Goal: Submit feedback/report problem

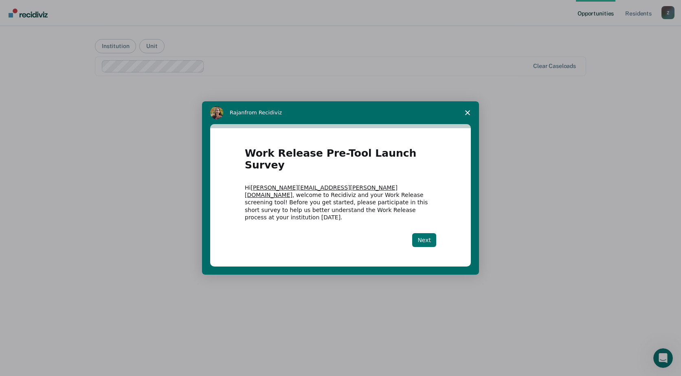
click at [429, 233] on button "Next" at bounding box center [424, 240] width 24 height 14
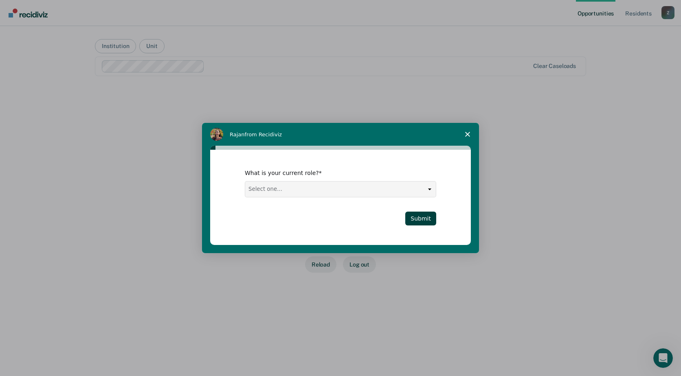
click at [362, 194] on select "Select one... Case Manager FUM Assistant [PERSON_NAME] [PERSON_NAME]" at bounding box center [340, 189] width 191 height 15
select select "FUM"
click at [245, 182] on select "Select one... Case Manager FUM Assistant [PERSON_NAME] [PERSON_NAME]" at bounding box center [340, 189] width 191 height 15
click at [428, 220] on button "Submit" at bounding box center [420, 219] width 31 height 14
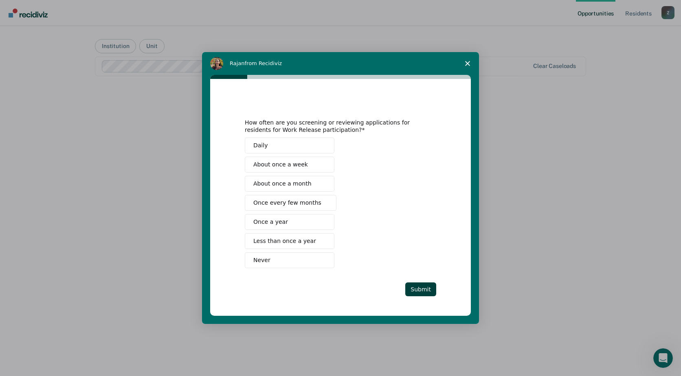
click at [305, 165] on button "About once a week" at bounding box center [290, 165] width 90 height 16
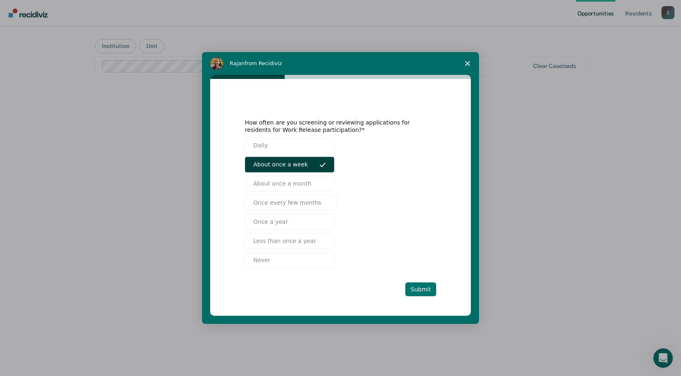
click at [417, 287] on button "Submit" at bounding box center [420, 290] width 31 height 14
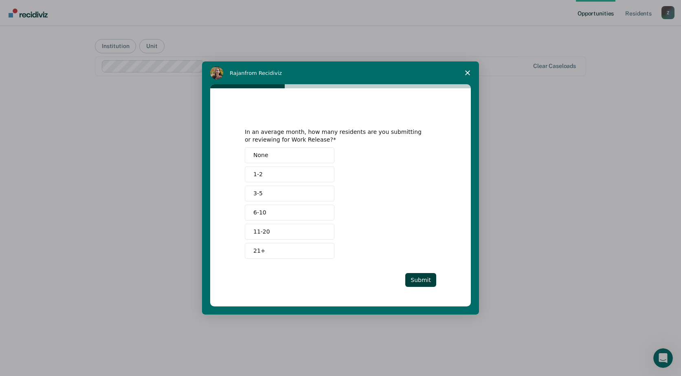
click at [269, 193] on button "3-5" at bounding box center [290, 194] width 90 height 16
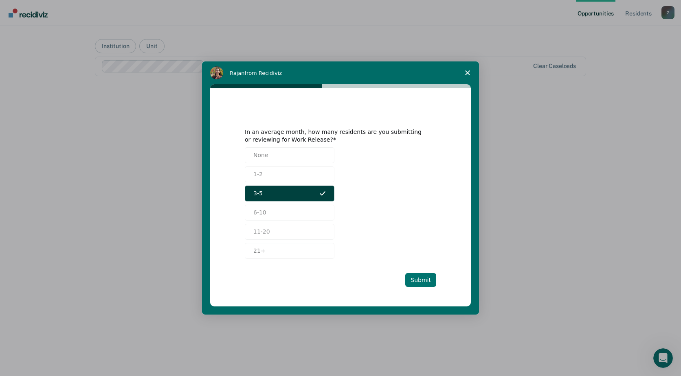
click at [427, 280] on button "Submit" at bounding box center [420, 280] width 31 height 14
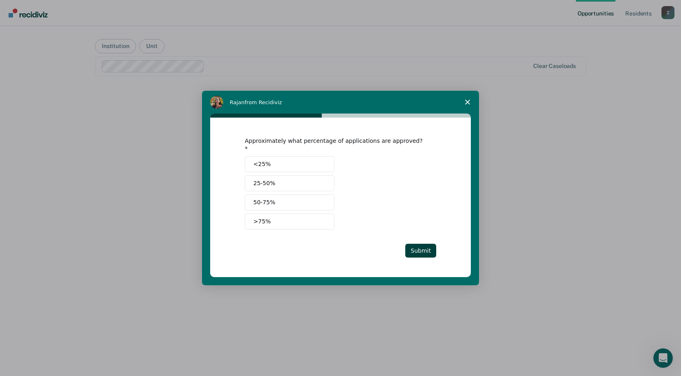
click at [290, 222] on button ">75%" at bounding box center [290, 222] width 90 height 16
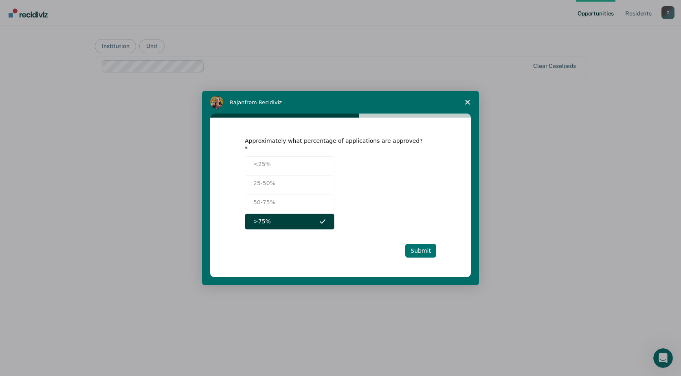
click at [419, 244] on button "Submit" at bounding box center [420, 251] width 31 height 14
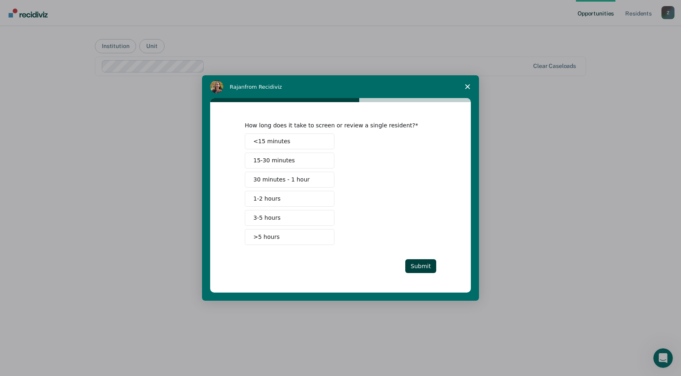
click at [296, 141] on button "<15 minutes" at bounding box center [290, 142] width 90 height 16
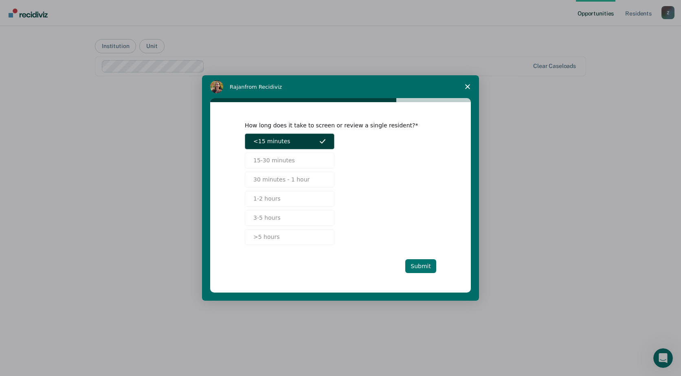
click at [418, 266] on button "Submit" at bounding box center [420, 266] width 31 height 14
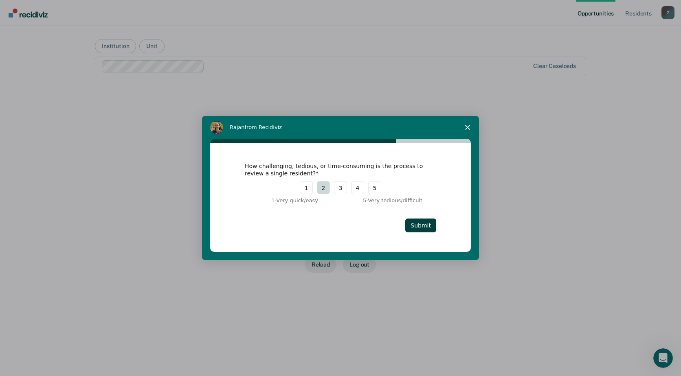
click at [322, 187] on button "2" at bounding box center [323, 187] width 13 height 13
click at [420, 231] on button "Submit" at bounding box center [420, 226] width 31 height 14
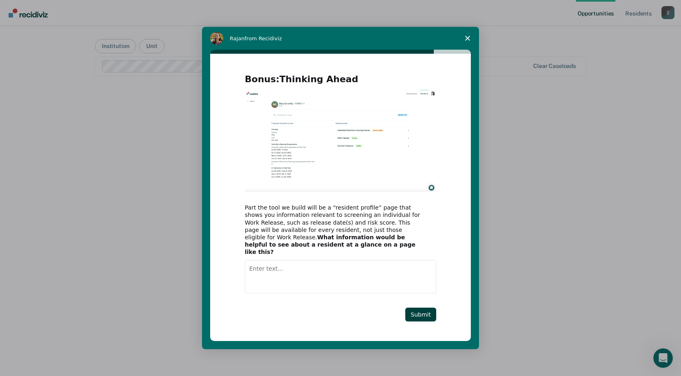
click at [431, 191] on img "Intercom messenger" at bounding box center [340, 141] width 191 height 102
click at [341, 169] on img "Intercom messenger" at bounding box center [340, 141] width 191 height 102
click at [432, 191] on img "Intercom messenger" at bounding box center [340, 141] width 191 height 102
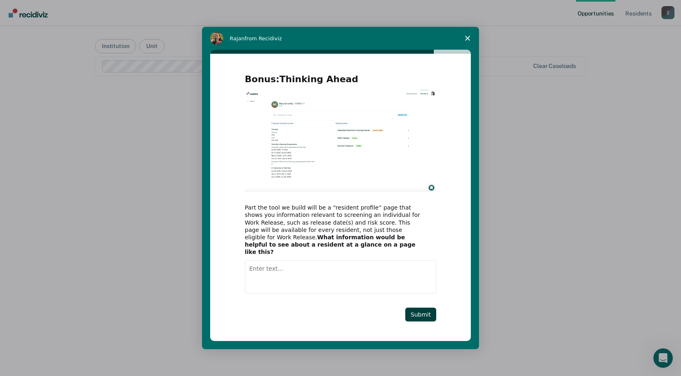
click at [432, 191] on img "Intercom messenger" at bounding box center [340, 141] width 191 height 102
click at [282, 179] on img "Intercom messenger" at bounding box center [340, 141] width 191 height 102
click at [258, 265] on textarea "Enter text..." at bounding box center [340, 276] width 191 height 33
type textarea "O"
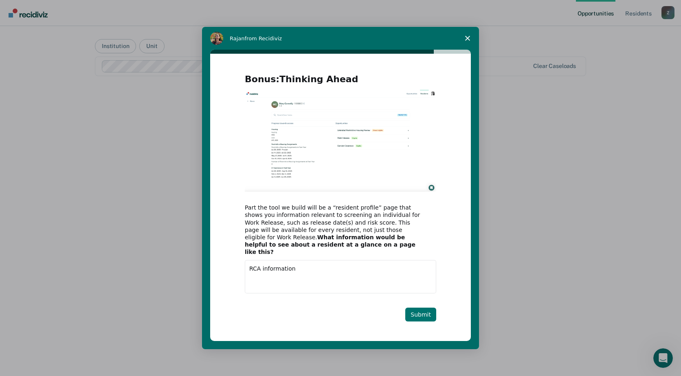
type textarea "RCA information"
click at [425, 308] on button "Submit" at bounding box center [420, 315] width 31 height 14
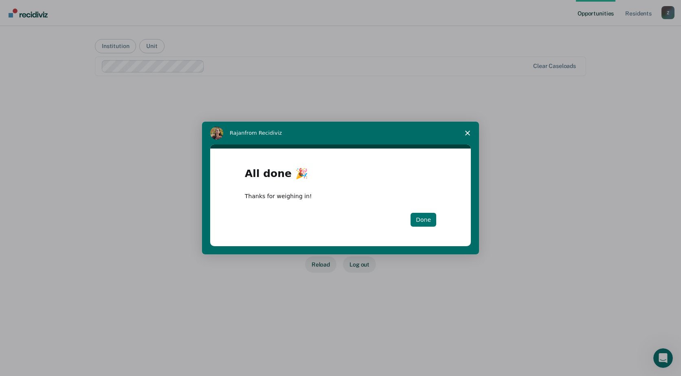
click at [429, 217] on button "Done" at bounding box center [424, 220] width 26 height 14
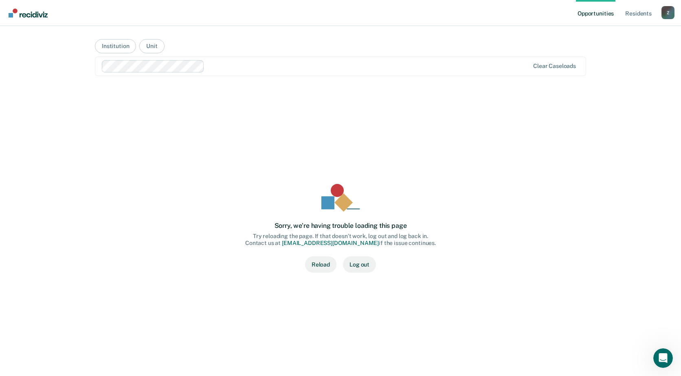
drag, startPoint x: 391, startPoint y: 120, endPoint x: 368, endPoint y: 110, distance: 24.8
click at [368, 110] on div "Sorry, we’re having trouble loading this page Try reloading the page. If that d…" at bounding box center [340, 228] width 465 height 259
click at [328, 262] on button "Reload" at bounding box center [320, 265] width 31 height 16
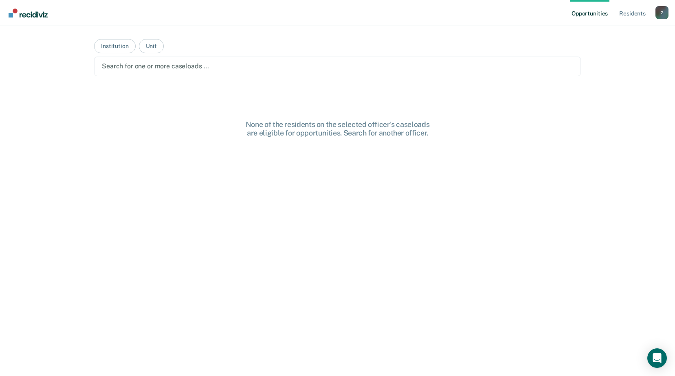
click at [208, 66] on div at bounding box center [337, 66] width 471 height 9
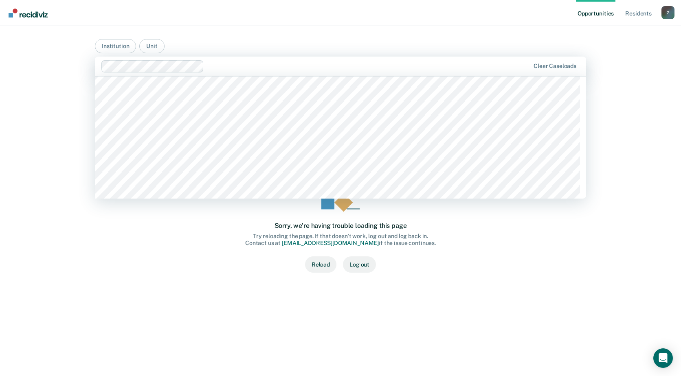
scroll to position [2525, 0]
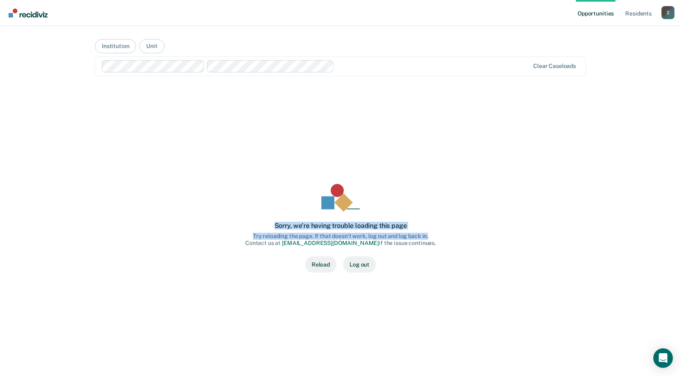
drag, startPoint x: 669, startPoint y: 95, endPoint x: 669, endPoint y: 62, distance: 33.4
click at [669, 62] on div "Opportunities Resident s Zackary.Whitehead@doc.mo.gov Z Profile How it works Lo…" at bounding box center [340, 188] width 681 height 376
drag, startPoint x: 669, startPoint y: 62, endPoint x: 616, endPoint y: 203, distance: 150.6
click at [616, 202] on div "Opportunities Resident s Zackary.Whitehead@doc.mo.gov Z Profile How it works Lo…" at bounding box center [340, 188] width 681 height 376
click at [318, 266] on button "Reload" at bounding box center [320, 265] width 31 height 16
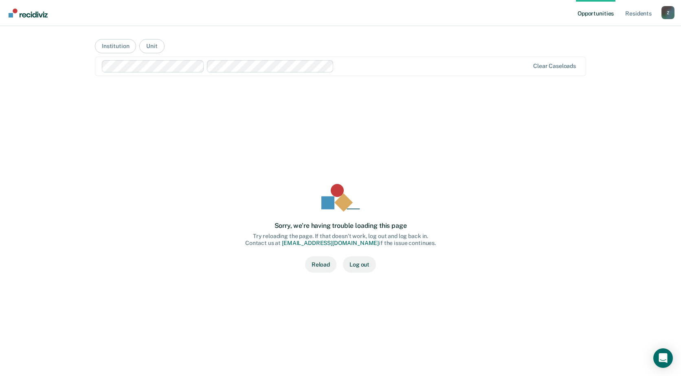
click at [319, 264] on button "Reload" at bounding box center [320, 265] width 31 height 16
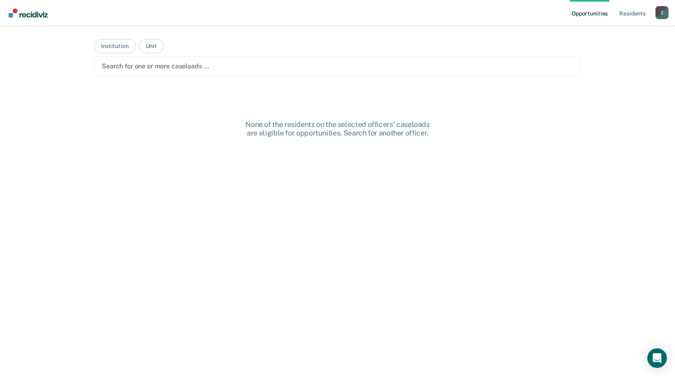
click at [310, 64] on div at bounding box center [337, 66] width 471 height 9
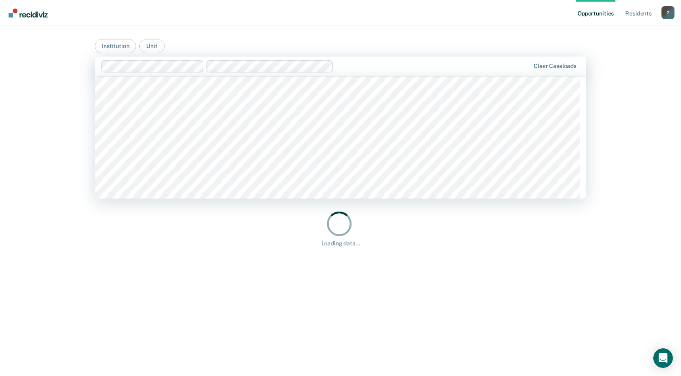
scroll to position [2485, 0]
